Goal: Transaction & Acquisition: Purchase product/service

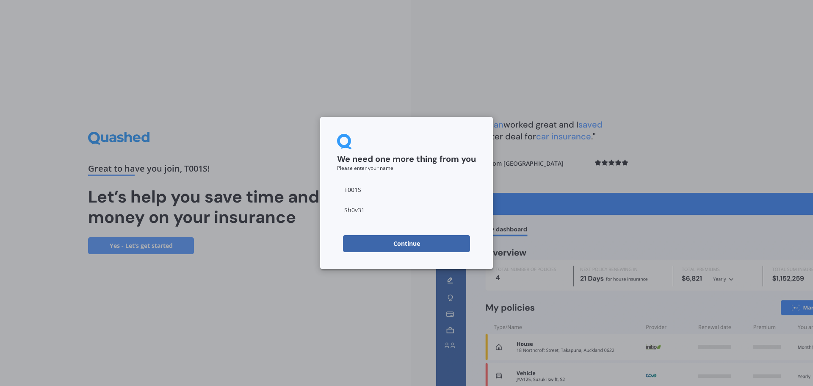
click at [419, 243] on button "Continue" at bounding box center [406, 243] width 127 height 17
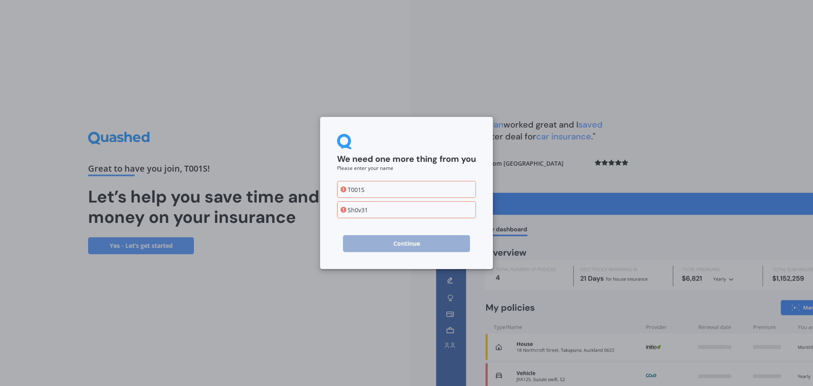
drag, startPoint x: 406, startPoint y: 193, endPoint x: 307, endPoint y: 188, distance: 99.2
click at [314, 189] on div "We need one more thing from you Please enter your name T001S Sh0v31 Continue" at bounding box center [406, 193] width 813 height 386
click at [393, 218] on input "Sh0v31" at bounding box center [406, 209] width 139 height 17
drag, startPoint x: 366, startPoint y: 189, endPoint x: 330, endPoint y: 188, distance: 36.5
click at [331, 188] on div "We need one more thing from you Please enter your name T001S Sh0v31 Continue" at bounding box center [406, 193] width 173 height 152
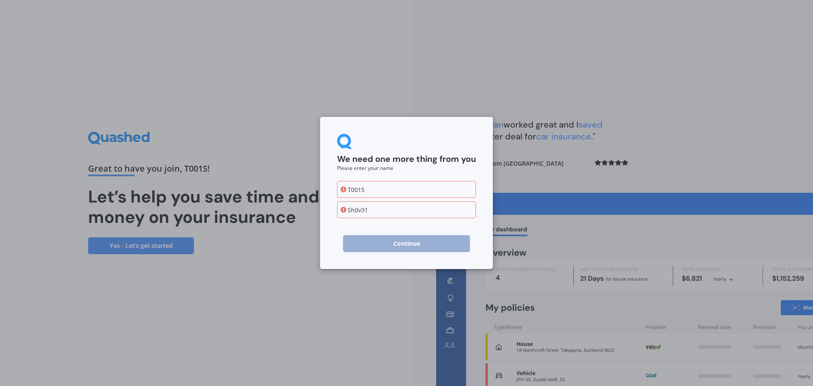
click at [383, 188] on input "T001S" at bounding box center [406, 189] width 139 height 17
click at [330, 189] on div "We need one more thing from you Please enter your name T001S Sh0v31 Continue" at bounding box center [406, 193] width 173 height 152
type input "[PERSON_NAME]"
drag, startPoint x: 361, startPoint y: 207, endPoint x: 328, endPoint y: 206, distance: 33.0
click at [334, 206] on div "We need one more thing from you Please enter your name [PERSON_NAME] Sh0v31 Con…" at bounding box center [406, 193] width 173 height 152
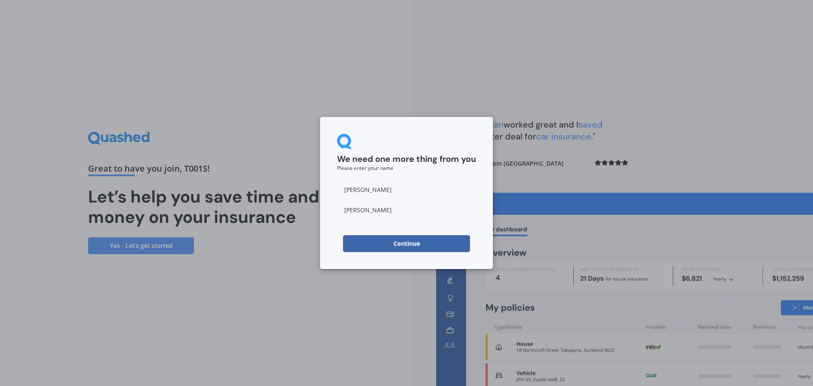
type input "[PERSON_NAME]"
click at [422, 240] on button "Continue" at bounding box center [406, 243] width 127 height 17
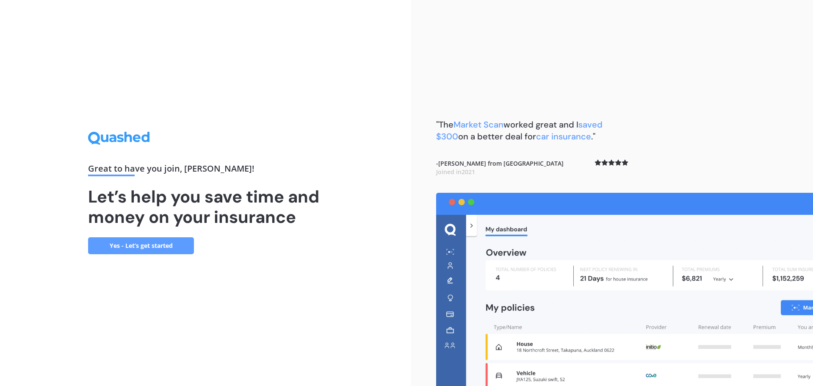
click at [131, 247] on link "Yes - Let’s get started" at bounding box center [141, 245] width 106 height 17
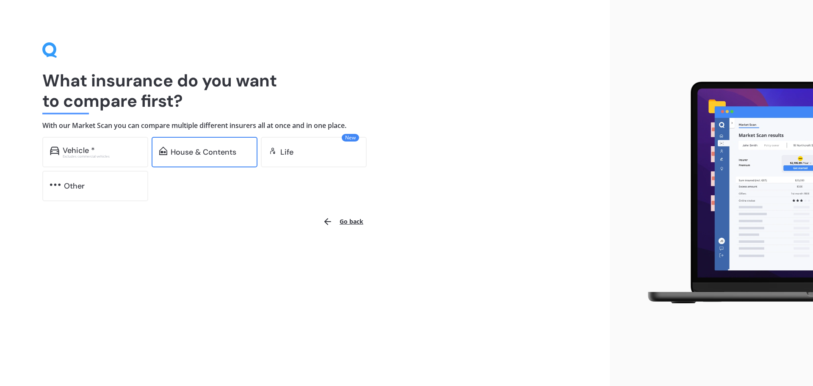
click at [201, 153] on div "House & Contents" at bounding box center [204, 152] width 66 height 8
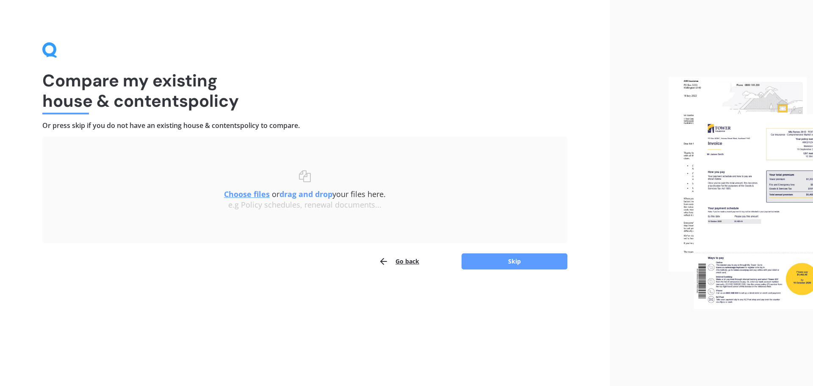
click at [407, 266] on button "Go back" at bounding box center [399, 261] width 41 height 17
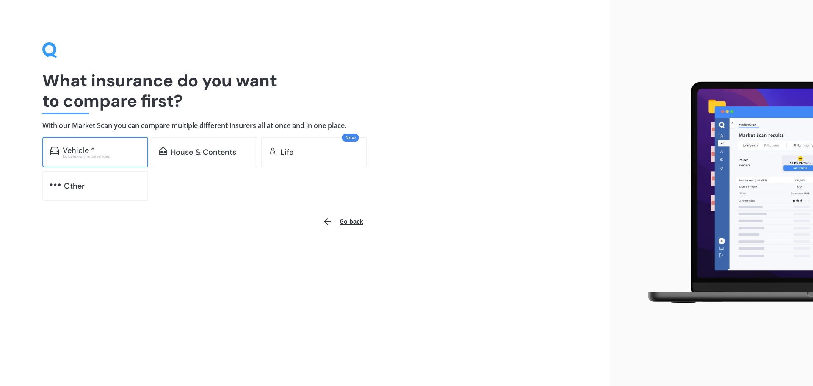
click at [93, 156] on div "Excludes commercial vehicles" at bounding box center [102, 156] width 78 height 3
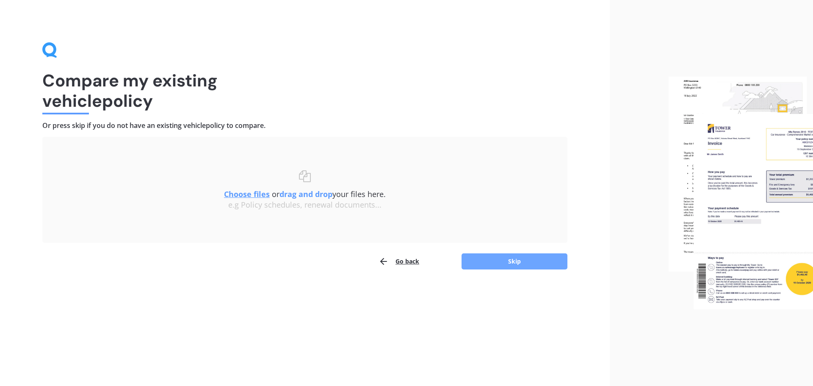
click at [515, 259] on button "Skip" at bounding box center [515, 261] width 106 height 16
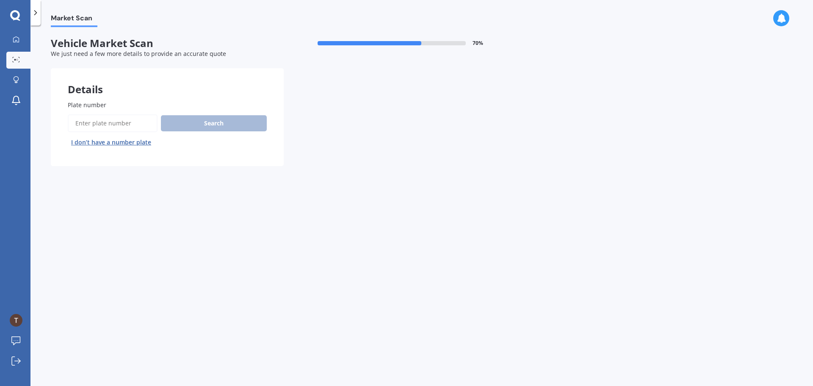
click at [122, 127] on input "Plate number" at bounding box center [113, 123] width 90 height 18
type input "xxtt"
click at [229, 125] on button "Search" at bounding box center [214, 123] width 106 height 16
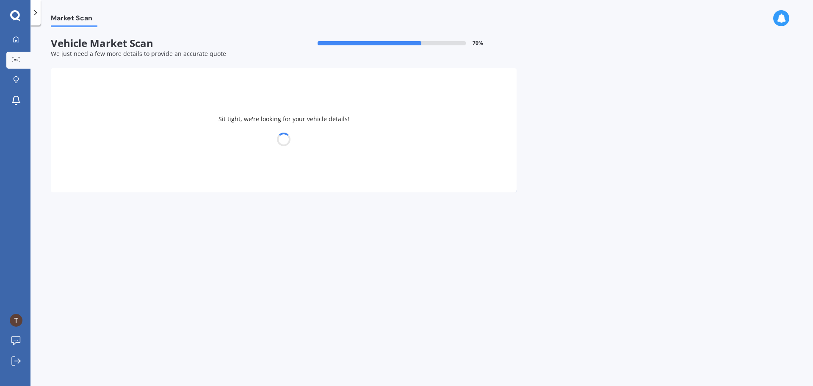
select select "TESLA"
select select "Y"
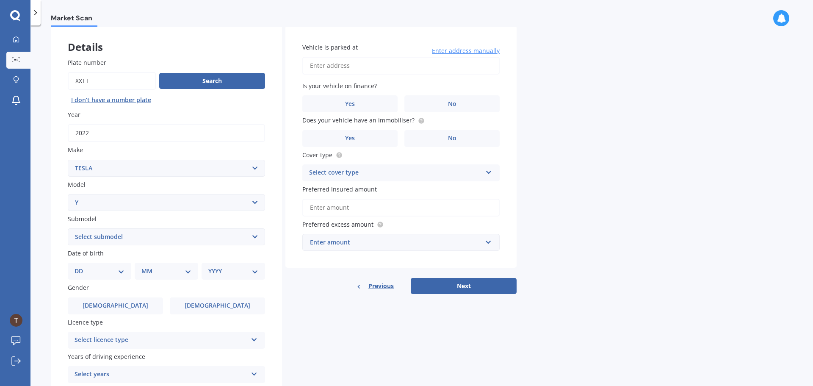
scroll to position [85, 0]
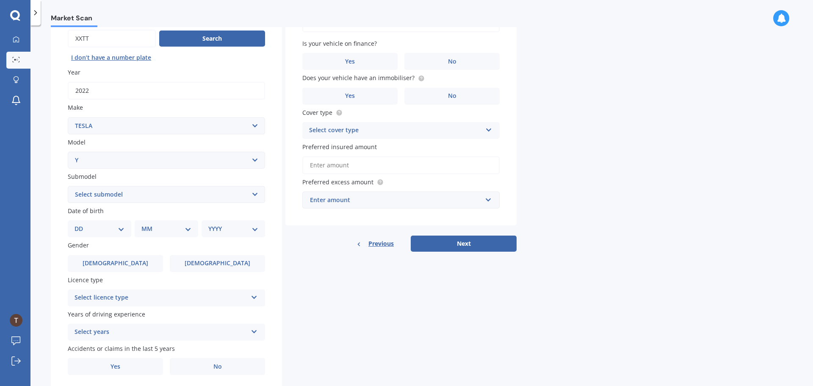
click at [131, 203] on div "Plate number Search I don’t have a number plate Year [DATE] Make Select make AC…" at bounding box center [166, 196] width 231 height 394
click at [136, 197] on select "Select submodel EV" at bounding box center [166, 194] width 197 height 17
select select "EV"
click at [68, 186] on select "Select submodel EV" at bounding box center [166, 194] width 197 height 17
click at [103, 230] on select "DD 01 02 03 04 05 06 07 08 09 10 11 12 13 14 15 16 17 18 19 20 21 22 23 24 25 2…" at bounding box center [100, 228] width 50 height 9
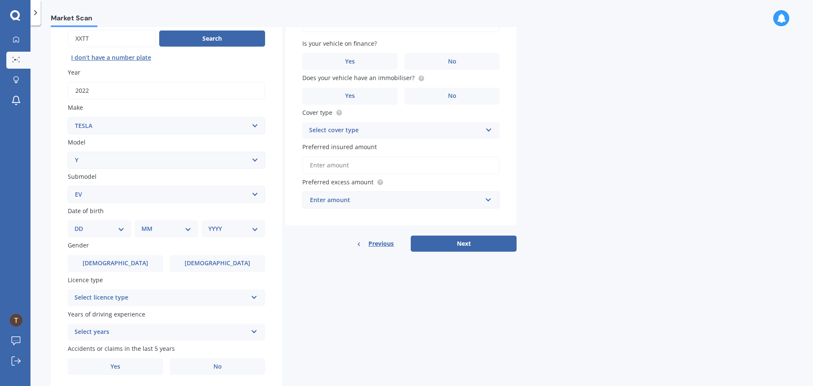
drag, startPoint x: 41, startPoint y: 222, endPoint x: 62, endPoint y: 224, distance: 21.7
click at [42, 222] on div "Market Scan Vehicle Market Scan 70 % We just need a few more details to provide…" at bounding box center [421, 207] width 783 height 360
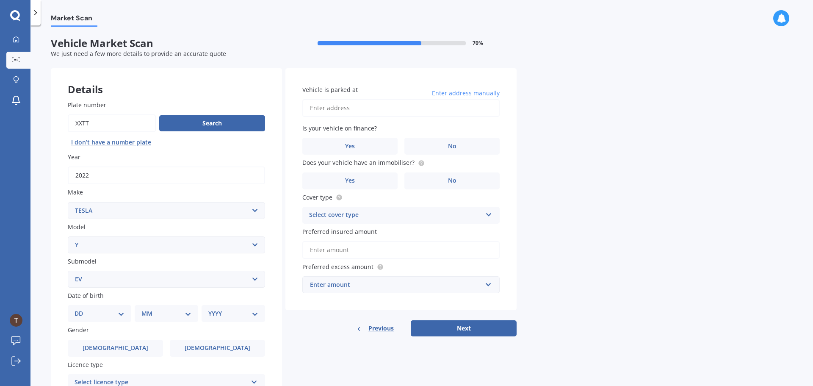
scroll to position [113, 0]
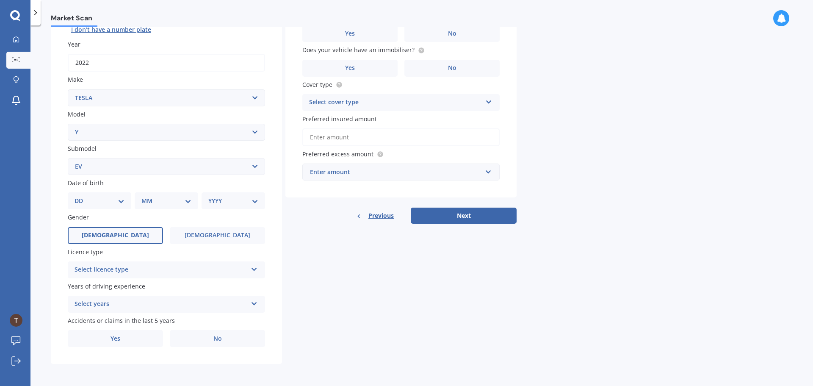
click at [131, 234] on label "[DEMOGRAPHIC_DATA]" at bounding box center [115, 235] width 95 height 17
click at [0, 0] on input "[DEMOGRAPHIC_DATA]" at bounding box center [0, 0] width 0 height 0
click at [117, 207] on div "DD 01 02 03 04 05 06 07 08 09 10 11 12 13 14 15 16 17 18 19 20 21 22 23 24 25 2…" at bounding box center [100, 200] width 64 height 17
click at [114, 200] on select "DD 01 02 03 04 05 06 07 08 09 10 11 12 13 14 15 16 17 18 19 20 21 22 23 24 25 2…" at bounding box center [100, 200] width 50 height 9
select select "16"
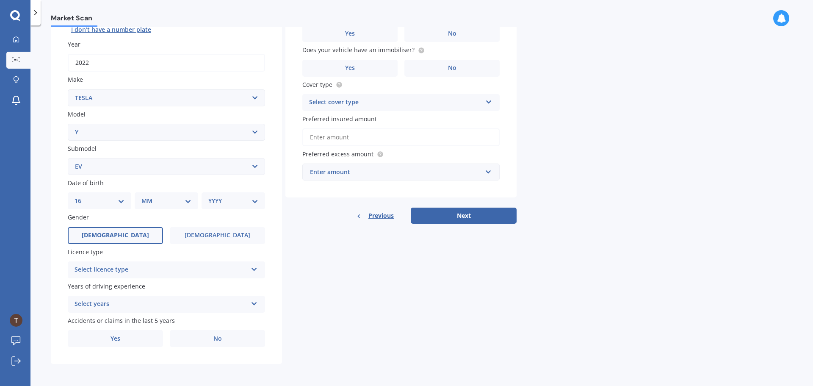
click at [81, 196] on select "DD 01 02 03 04 05 06 07 08 09 10 11 12 13 14 15 16 17 18 19 20 21 22 23 24 25 2…" at bounding box center [100, 200] width 50 height 9
drag, startPoint x: 166, startPoint y: 191, endPoint x: 169, endPoint y: 196, distance: 4.9
click at [166, 192] on div "Date of birth DD 01 02 03 04 05 06 07 08 09 10 11 12 13 14 15 16 17 18 19 20 21…" at bounding box center [166, 193] width 197 height 31
click at [169, 196] on div "MM 01 02 03 04 05 06 07 08 09 10 11 12" at bounding box center [168, 200] width 60 height 17
drag, startPoint x: 166, startPoint y: 203, endPoint x: 171, endPoint y: 202, distance: 4.4
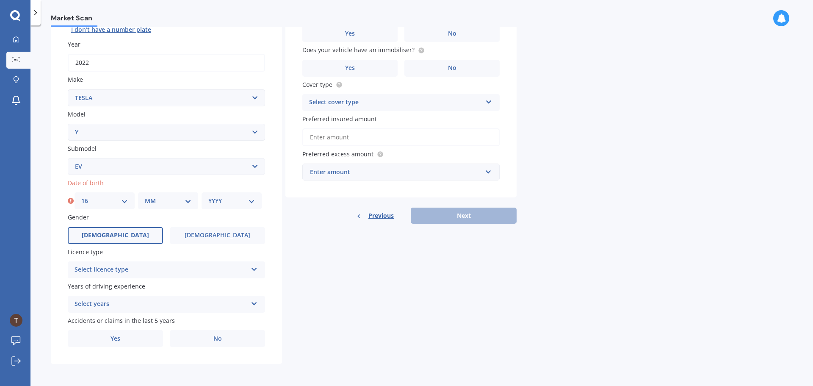
click at [166, 203] on select "MM 01 02 03 04 05 06 07 08 09 10 11 12" at bounding box center [168, 200] width 47 height 9
select select "06"
click at [145, 196] on select "MM 01 02 03 04 05 06 07 08 09 10 11 12" at bounding box center [168, 200] width 47 height 9
click at [230, 199] on select "YYYY 2025 2024 2023 2022 2021 2020 2019 2018 2017 2016 2015 2014 2013 2012 2011…" at bounding box center [231, 200] width 47 height 9
select select "2000"
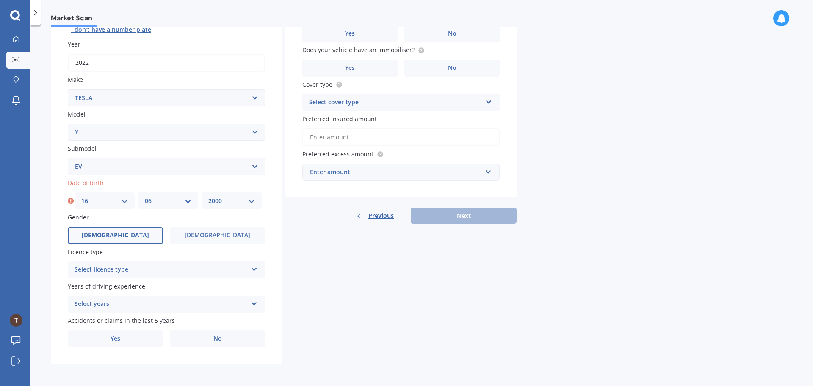
click at [208, 196] on select "YYYY 2025 2024 2023 2022 2021 2020 2019 2018 2017 2016 2015 2014 2013 2012 2011…" at bounding box center [231, 200] width 47 height 9
click at [161, 268] on div "Select licence type" at bounding box center [161, 270] width 173 height 10
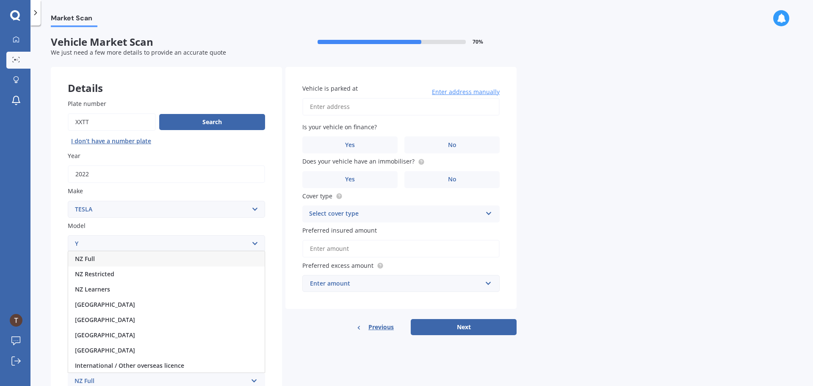
scroll to position [0, 0]
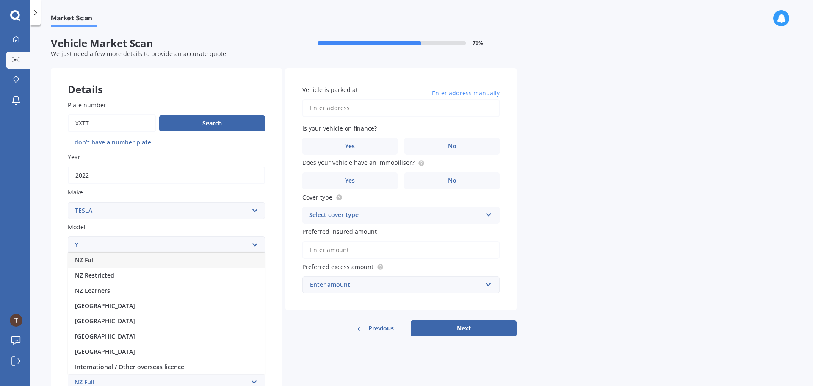
click at [121, 259] on div "NZ Full" at bounding box center [166, 259] width 197 height 15
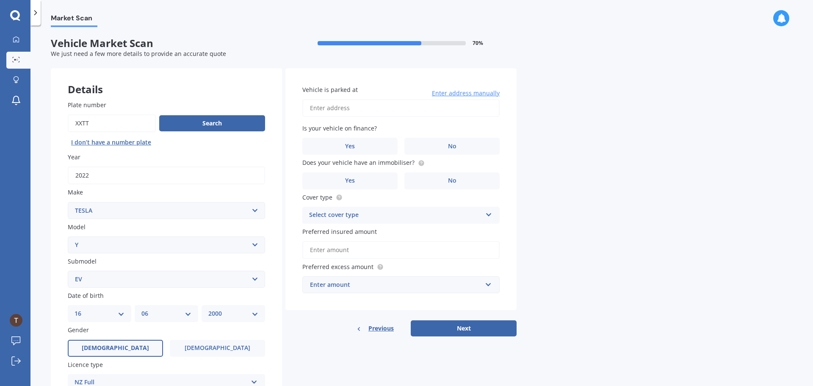
scroll to position [113, 0]
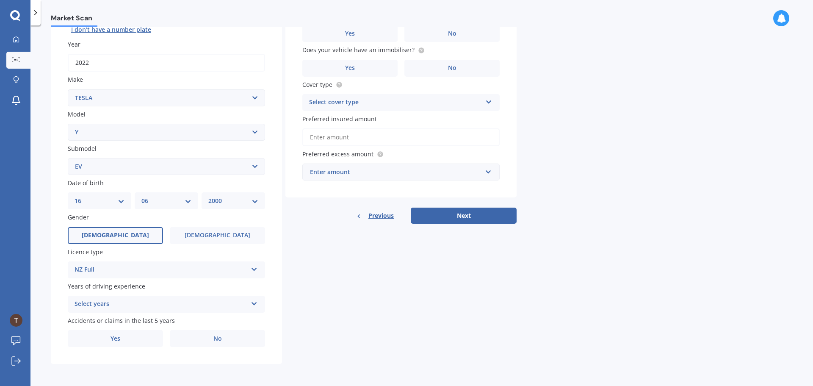
click at [147, 305] on div "Select years" at bounding box center [161, 304] width 173 height 10
drag, startPoint x: 61, startPoint y: 288, endPoint x: 69, endPoint y: 299, distance: 13.7
click at [61, 288] on div "Plate number Search I don’t have a number plate Year [DATE] Make Select make AC…" at bounding box center [166, 168] width 231 height 394
click at [144, 303] on div "5 or more years" at bounding box center [161, 304] width 173 height 10
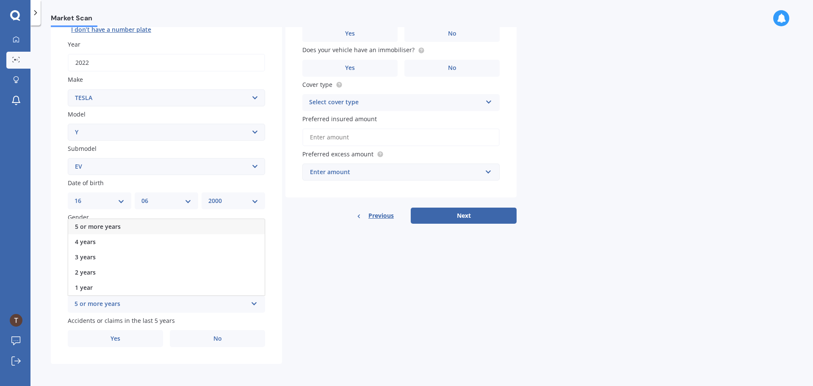
drag, startPoint x: 116, startPoint y: 230, endPoint x: 126, endPoint y: 235, distance: 11.7
click at [115, 229] on span "5 or more years" at bounding box center [98, 226] width 46 height 8
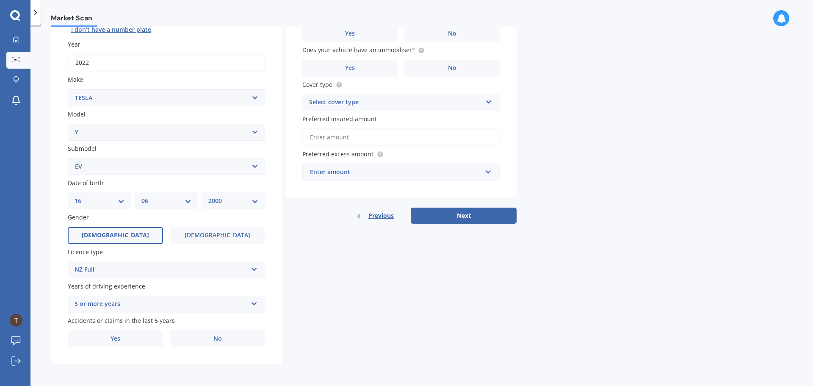
click at [352, 346] on div "Details Plate number Search I don’t have a number plate Year [DATE] Make Select…" at bounding box center [284, 160] width 466 height 409
click at [200, 336] on label "No" at bounding box center [217, 338] width 95 height 17
click at [0, 0] on input "No" at bounding box center [0, 0] width 0 height 0
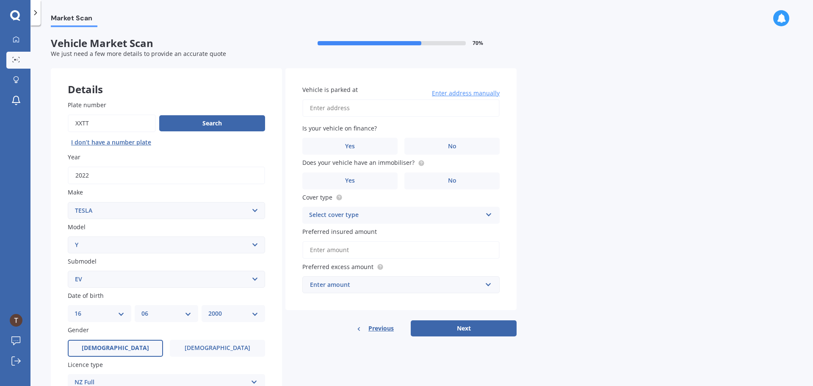
click at [373, 106] on input "Vehicle is parked at" at bounding box center [400, 108] width 197 height 18
drag, startPoint x: 557, startPoint y: 120, endPoint x: 538, endPoint y: 121, distance: 19.1
click at [557, 120] on div "Market Scan Vehicle Market Scan 70 % We just need a few more details to provide…" at bounding box center [421, 207] width 783 height 360
click at [491, 108] on input "Vehicle is parked at" at bounding box center [400, 108] width 197 height 18
type input "[STREET_ADDRESS]"
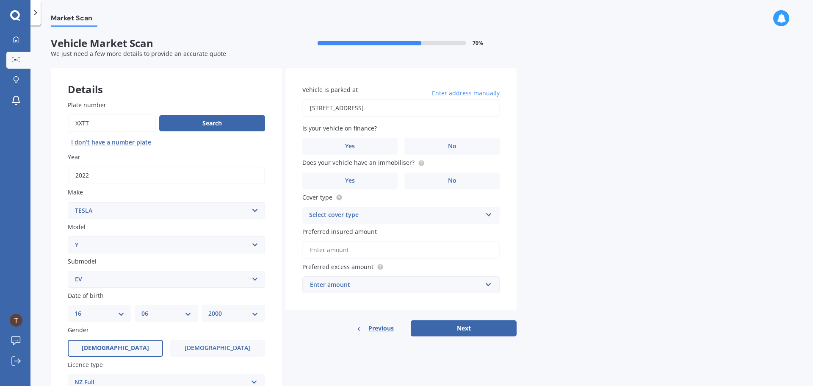
click at [535, 138] on div "Market Scan Vehicle Market Scan 70 % We just need a few more details to provide…" at bounding box center [421, 207] width 783 height 360
click at [379, 149] on label "Yes" at bounding box center [349, 146] width 95 height 17
click at [0, 0] on input "Yes" at bounding box center [0, 0] width 0 height 0
click at [438, 150] on label "No" at bounding box center [452, 146] width 95 height 17
click at [0, 0] on input "No" at bounding box center [0, 0] width 0 height 0
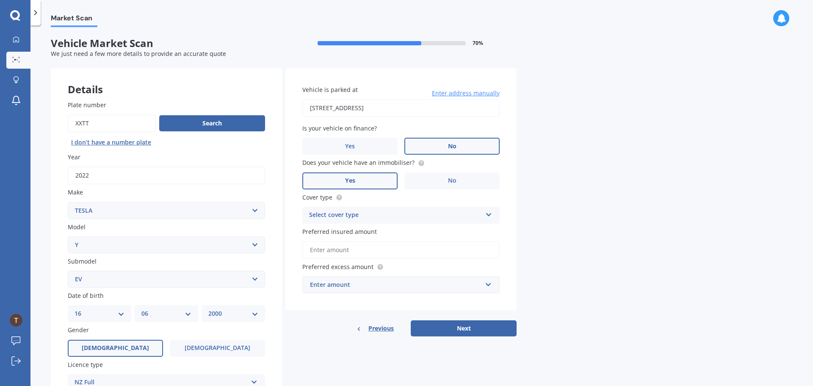
click at [369, 181] on label "Yes" at bounding box center [349, 180] width 95 height 17
click at [0, 0] on input "Yes" at bounding box center [0, 0] width 0 height 0
click at [560, 211] on div "Market Scan Vehicle Market Scan 70 % We just need a few more details to provide…" at bounding box center [421, 207] width 783 height 360
click at [455, 213] on div "Select cover type" at bounding box center [395, 215] width 173 height 10
click at [370, 231] on div "Comprehensive" at bounding box center [401, 231] width 197 height 15
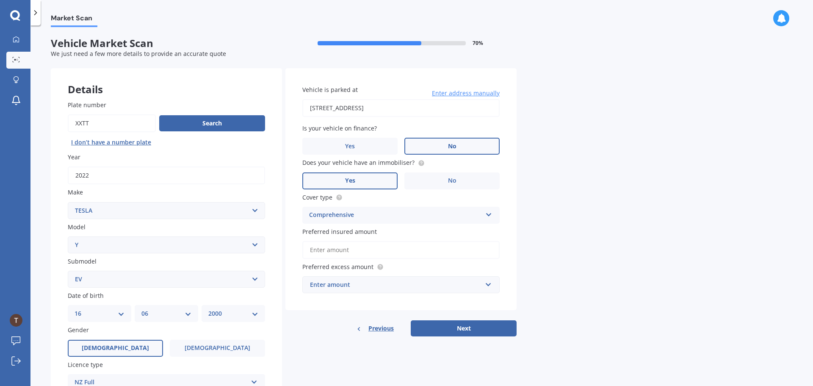
click at [386, 215] on div "Comprehensive" at bounding box center [395, 215] width 173 height 10
click at [360, 233] on div "Comprehensive" at bounding box center [401, 231] width 197 height 15
click at [361, 219] on div "Comprehensive" at bounding box center [395, 215] width 173 height 10
click at [357, 251] on input "Preferred insured amount" at bounding box center [400, 250] width 197 height 18
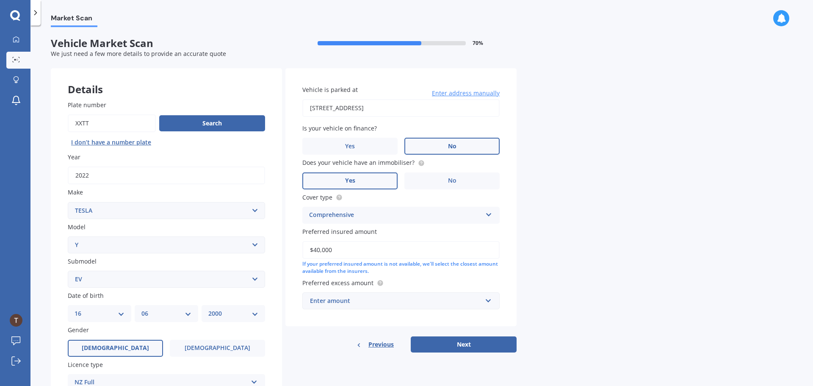
type input "$40,000"
click at [381, 304] on div "Enter amount" at bounding box center [396, 300] width 172 height 9
click at [523, 297] on div "Market Scan Vehicle Market Scan 70 % We just need a few more details to provide…" at bounding box center [421, 207] width 783 height 360
click at [457, 299] on div "$100" at bounding box center [396, 300] width 172 height 9
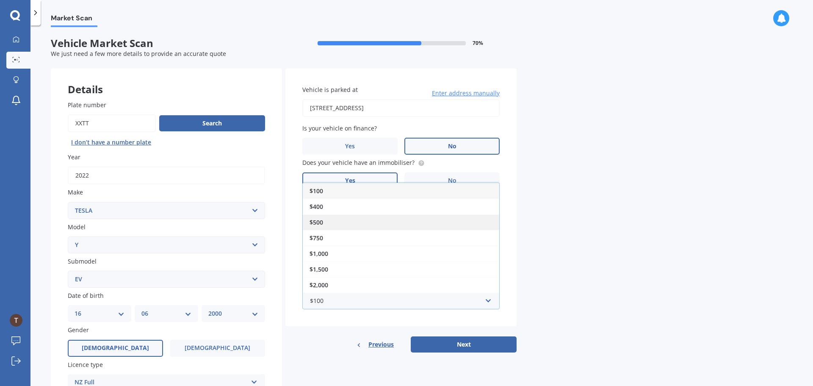
click at [353, 224] on div "$500" at bounding box center [401, 222] width 197 height 16
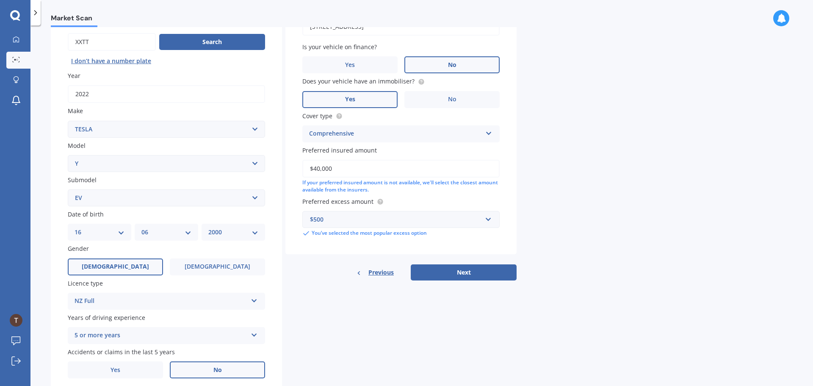
scroll to position [85, 0]
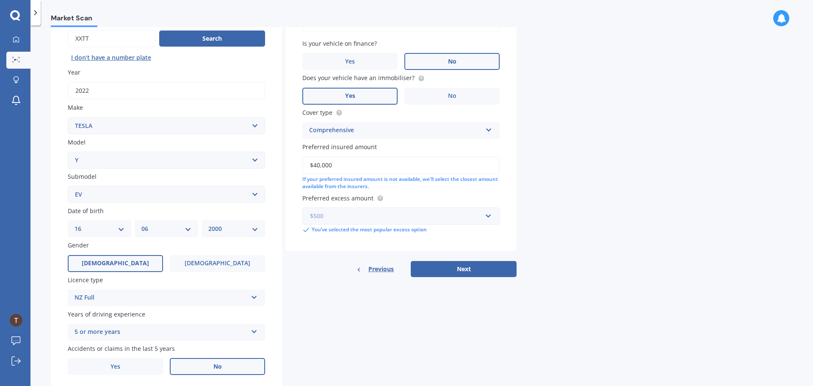
click at [409, 221] on input "text" at bounding box center [398, 216] width 190 height 16
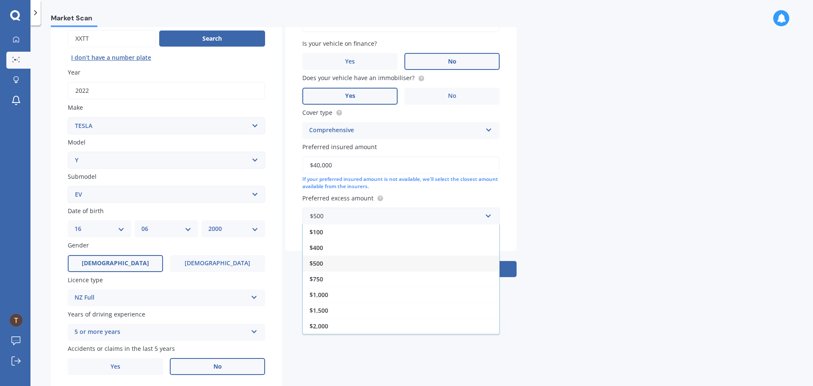
click at [554, 232] on div "Market Scan Vehicle Market Scan 70 % We just need a few more details to provide…" at bounding box center [421, 207] width 783 height 360
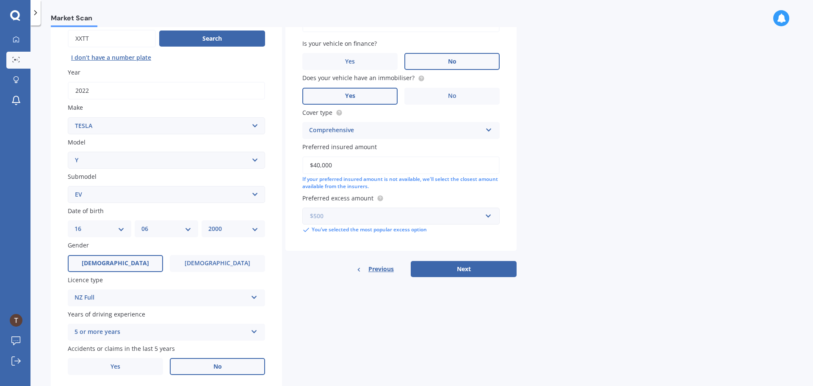
click at [468, 223] on input "text" at bounding box center [398, 216] width 190 height 16
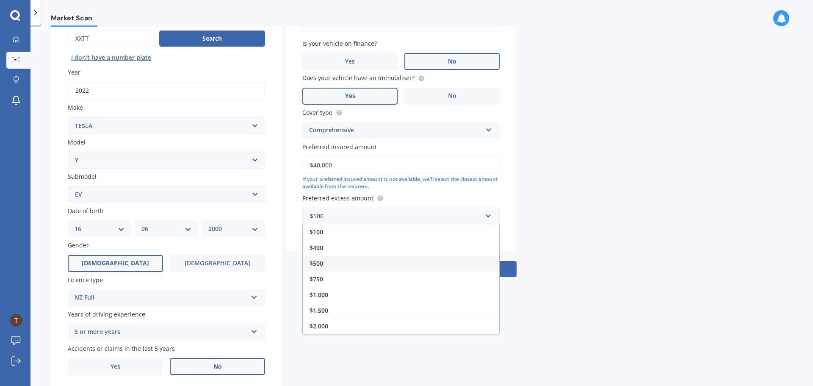
click at [556, 228] on div "Market Scan Vehicle Market Scan 70 % We just need a few more details to provide…" at bounding box center [421, 207] width 783 height 360
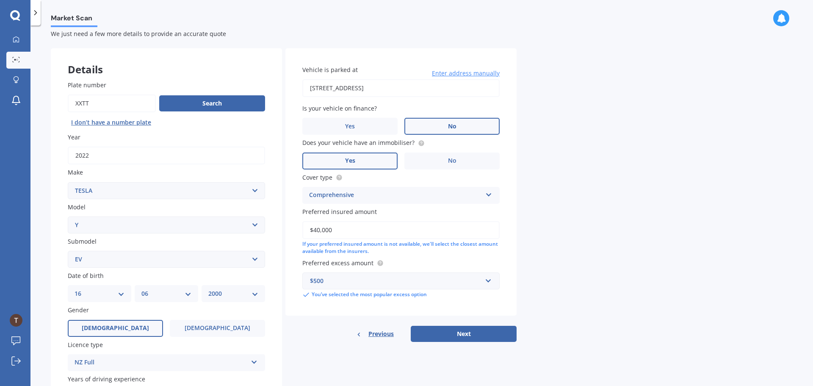
scroll to position [0, 0]
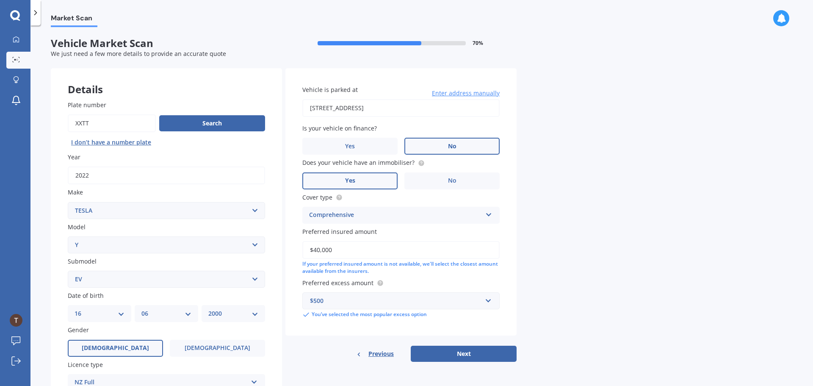
click at [378, 211] on div "Comprehensive" at bounding box center [395, 215] width 173 height 10
click at [354, 236] on div "Comprehensive" at bounding box center [401, 231] width 197 height 15
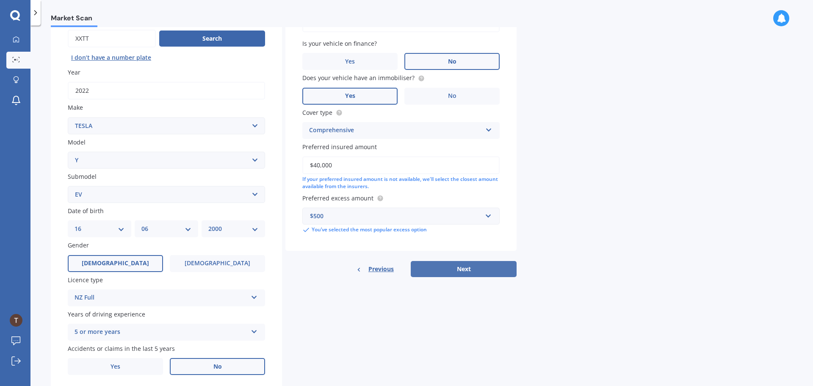
click at [470, 266] on button "Next" at bounding box center [464, 269] width 106 height 16
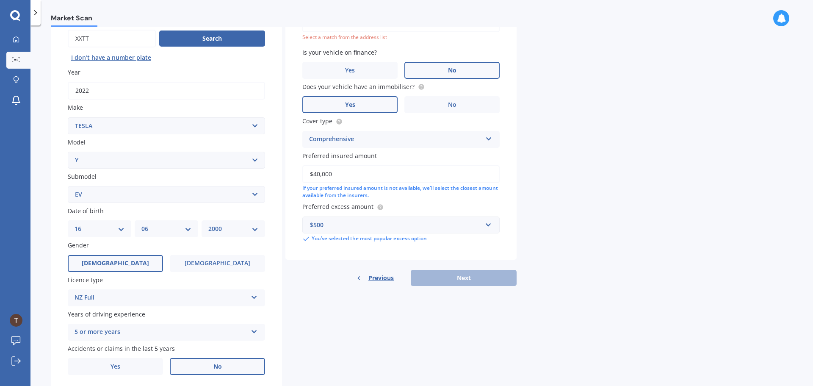
scroll to position [58, 0]
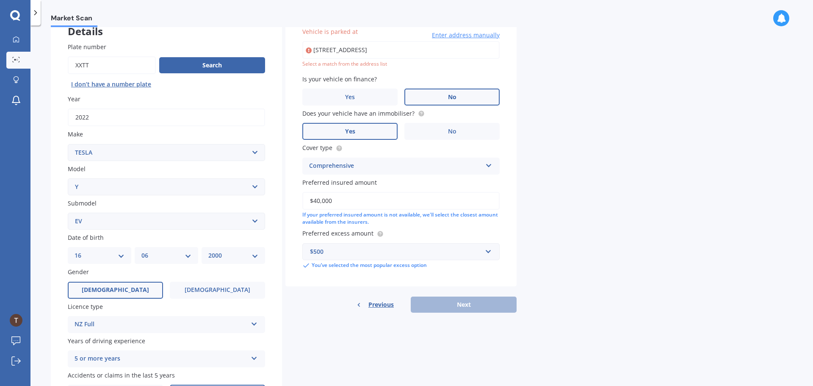
click at [450, 47] on input "[STREET_ADDRESS]" at bounding box center [400, 50] width 197 height 18
drag, startPoint x: 450, startPoint y: 47, endPoint x: 419, endPoint y: 48, distance: 31.4
click at [418, 48] on input "[STREET_ADDRESS]" at bounding box center [400, 50] width 197 height 18
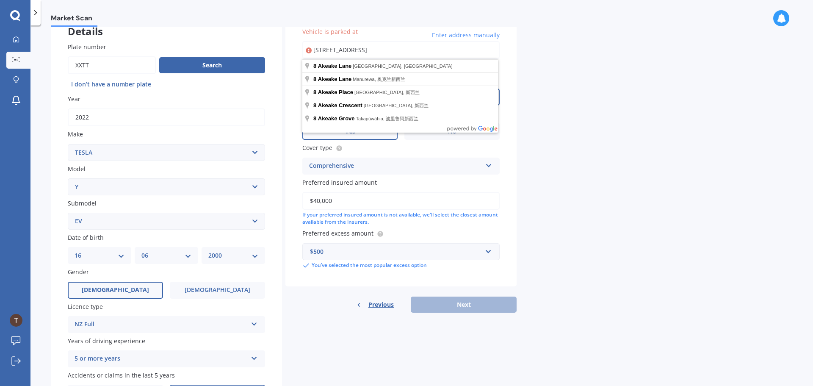
click at [286, 42] on div "Vehicle is parked at [STREET_ADDRESS] Enter address manually Select a match fro…" at bounding box center [400, 148] width 231 height 276
drag, startPoint x: 348, startPoint y: 46, endPoint x: 352, endPoint y: 49, distance: 4.5
click at [348, 46] on input "[STREET_ADDRESS]" at bounding box center [400, 50] width 197 height 18
click at [363, 51] on input "[STREET_ADDRESS]" at bounding box center [400, 50] width 197 height 18
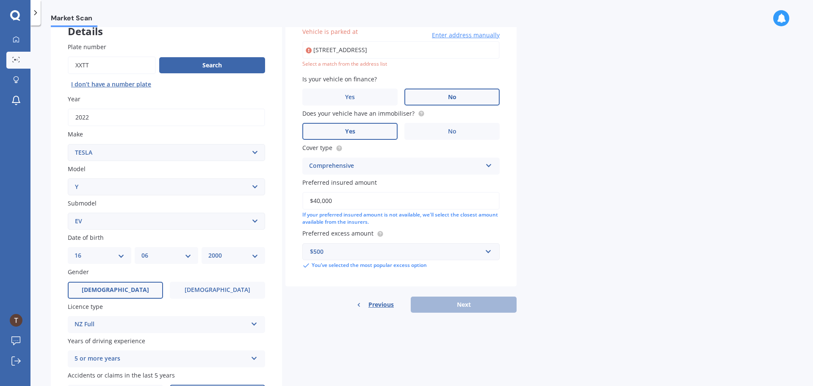
type input "[STREET_ADDRESS]新西兰"
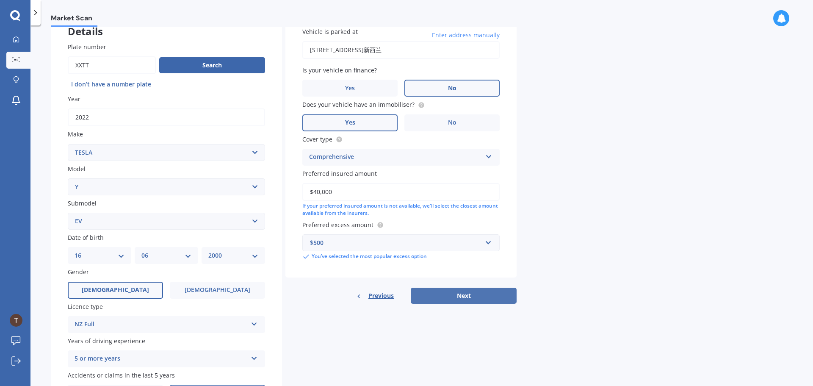
click at [459, 299] on button "Next" at bounding box center [464, 296] width 106 height 16
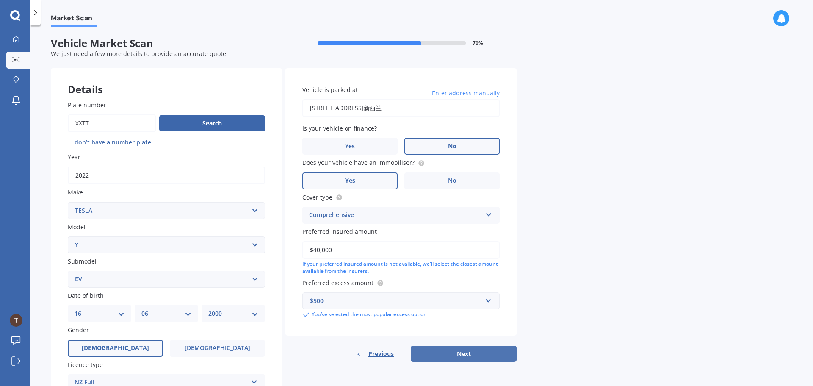
select select "16"
select select "06"
select select "2000"
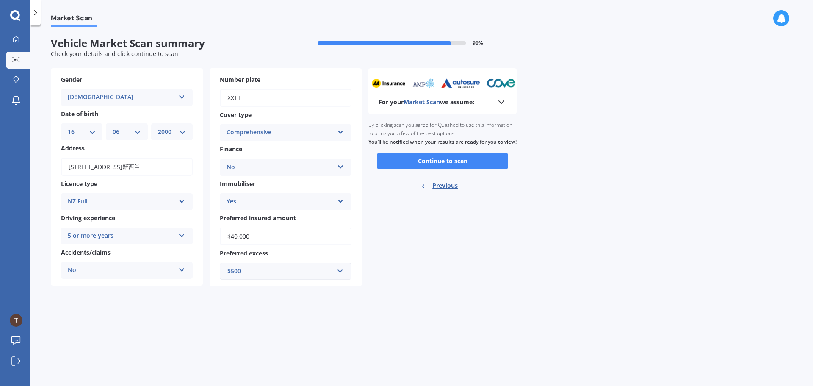
click at [443, 166] on button "Continue to scan" at bounding box center [442, 161] width 131 height 16
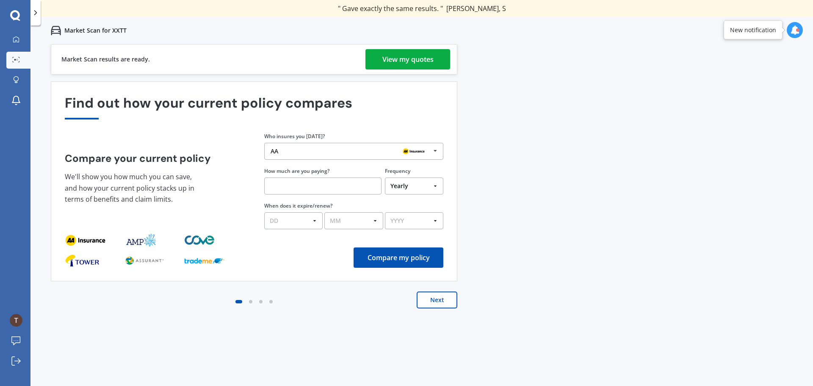
click at [419, 59] on div "View my quotes" at bounding box center [408, 59] width 51 height 20
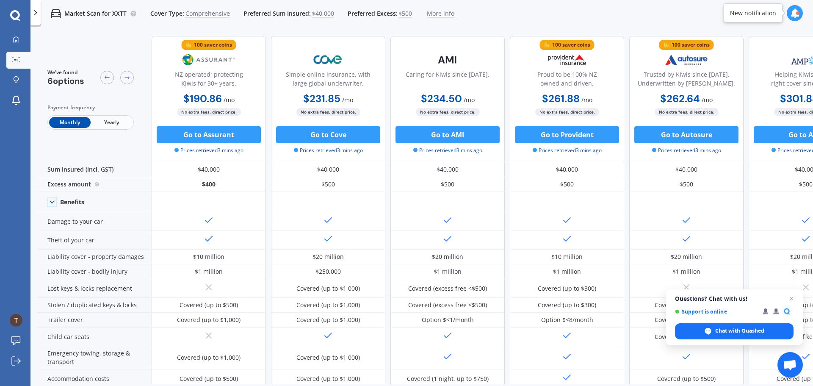
click at [131, 125] on span "Yearly" at bounding box center [112, 122] width 42 height 11
click at [322, 13] on span "$40,000" at bounding box center [323, 13] width 22 height 8
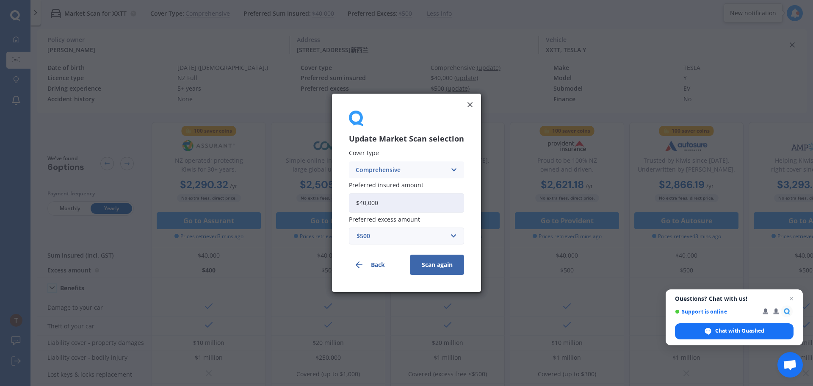
click at [307, 206] on div "Update Market Scan selection Cover type Comprehensive Comprehensive Third Party…" at bounding box center [406, 193] width 813 height 386
type input "$5"
type input "$45,000"
click at [438, 261] on button "Scan again" at bounding box center [437, 265] width 54 height 20
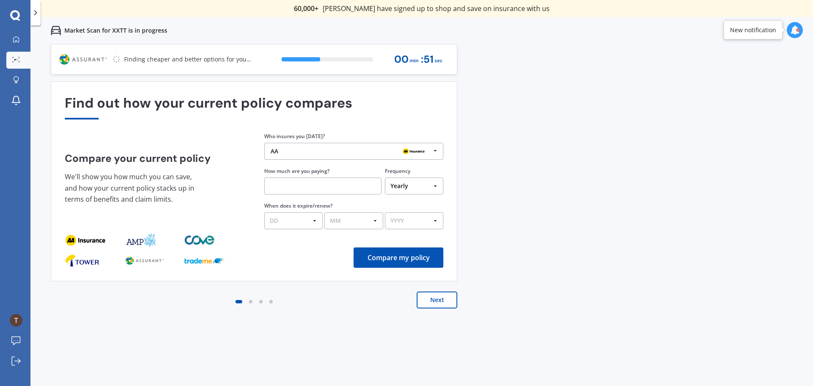
click at [431, 151] on icon at bounding box center [435, 151] width 13 height 16
click at [571, 208] on div "Previous 60,000+ Kiwis have signed up to shop and save on insurance with us " H…" at bounding box center [421, 237] width 783 height 386
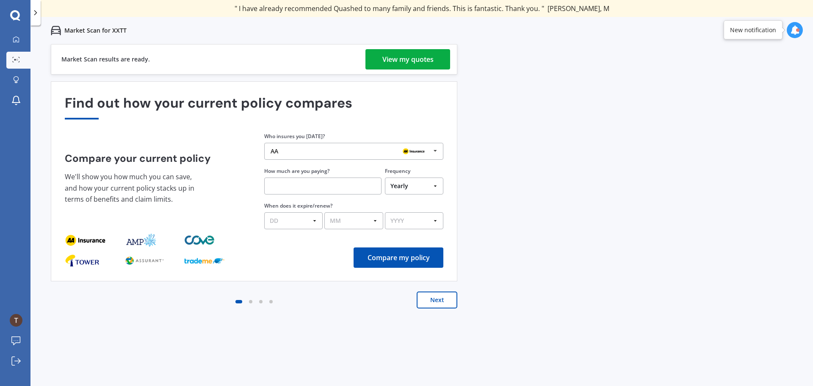
click at [415, 56] on div "View my quotes" at bounding box center [408, 59] width 51 height 20
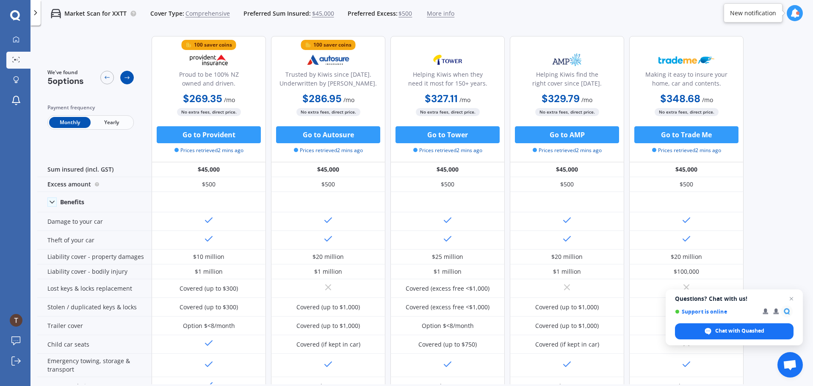
click at [128, 75] on icon at bounding box center [127, 77] width 7 height 7
click at [128, 80] on icon at bounding box center [127, 77] width 7 height 7
click at [104, 78] on icon at bounding box center [107, 77] width 7 height 7
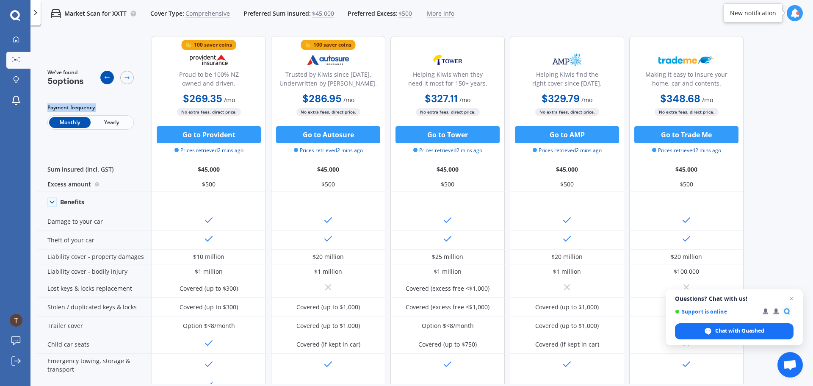
click at [104, 78] on icon at bounding box center [107, 77] width 7 height 7
click at [104, 125] on span "Yearly" at bounding box center [112, 122] width 42 height 11
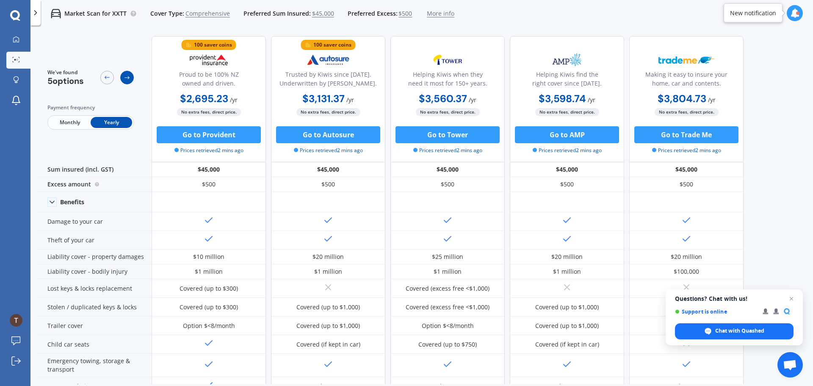
click at [123, 76] on div at bounding box center [127, 78] width 14 height 14
click at [102, 77] on div at bounding box center [107, 78] width 14 height 14
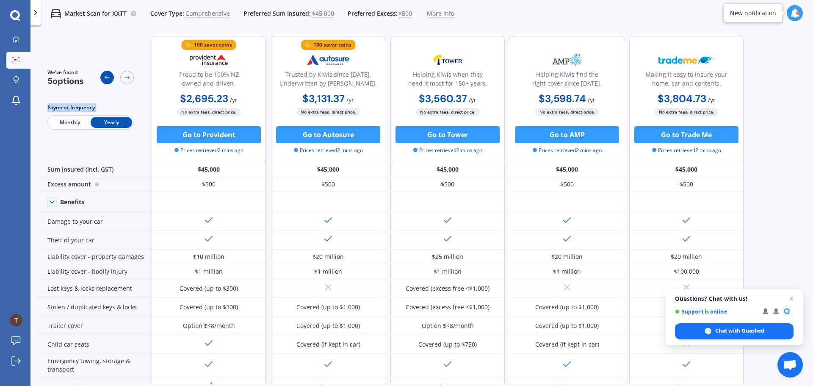
click at [102, 77] on div at bounding box center [107, 78] width 14 height 14
click at [123, 77] on div at bounding box center [127, 78] width 14 height 14
click at [122, 77] on div at bounding box center [127, 78] width 14 height 14
click at [105, 77] on icon at bounding box center [107, 77] width 7 height 7
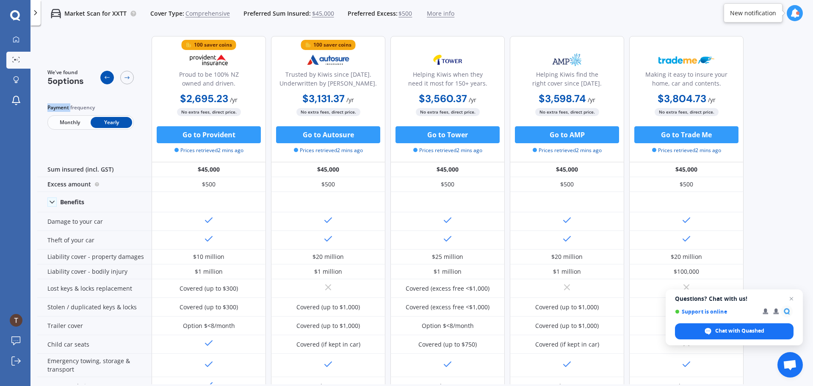
click at [105, 77] on icon at bounding box center [107, 77] width 7 height 7
click at [125, 76] on icon at bounding box center [127, 77] width 7 height 7
